Goal: Navigation & Orientation: Find specific page/section

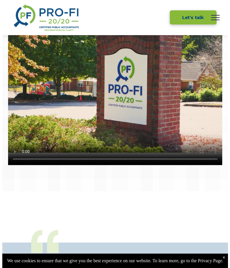
scroll to position [317, 0]
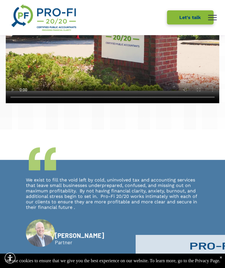
click at [215, 23] on button "menu" at bounding box center [212, 17] width 15 height 15
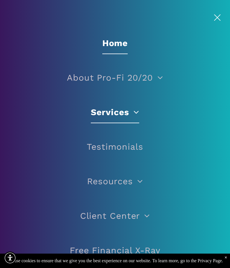
click at [132, 113] on span at bounding box center [134, 112] width 10 height 9
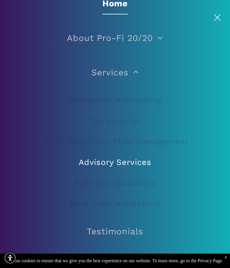
scroll to position [58, 0]
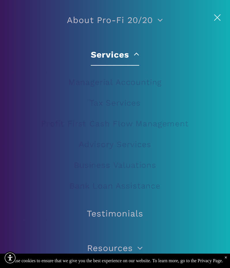
click at [101, 58] on span "Services" at bounding box center [115, 55] width 48 height 22
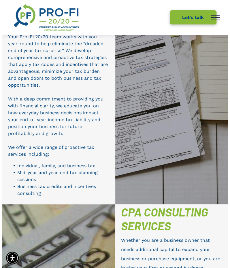
scroll to position [591, 0]
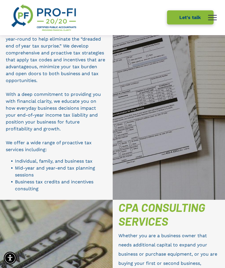
click at [212, 17] on span "menu" at bounding box center [212, 17] width 9 height 1
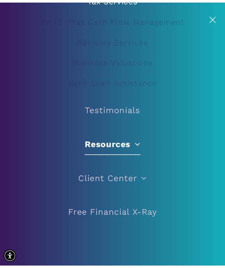
scroll to position [163, 0]
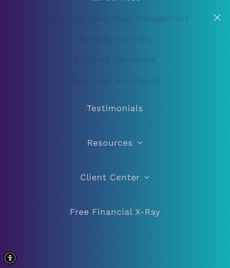
click at [217, 15] on button "menu" at bounding box center [216, 17] width 15 height 15
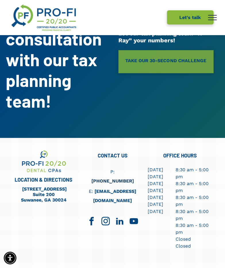
scroll to position [1506, 0]
